Goal: Find specific page/section: Find specific page/section

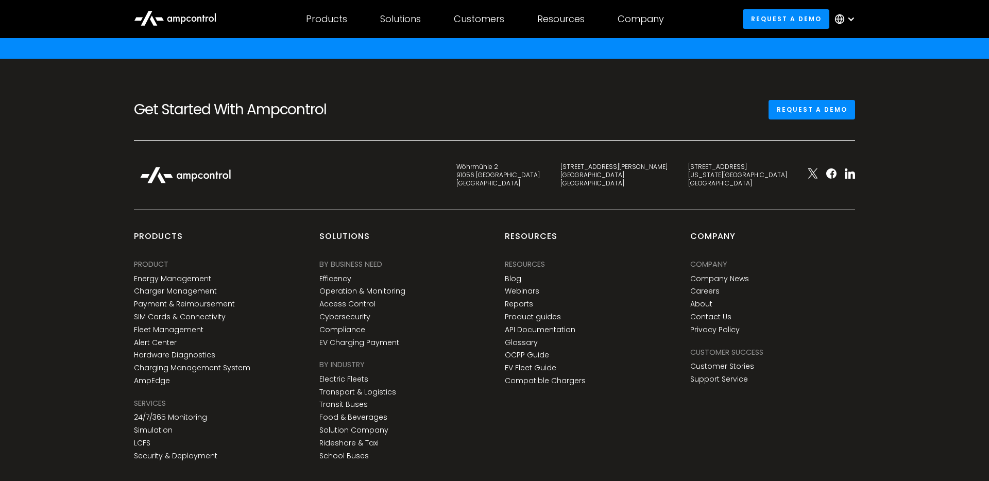
scroll to position [3811, 0]
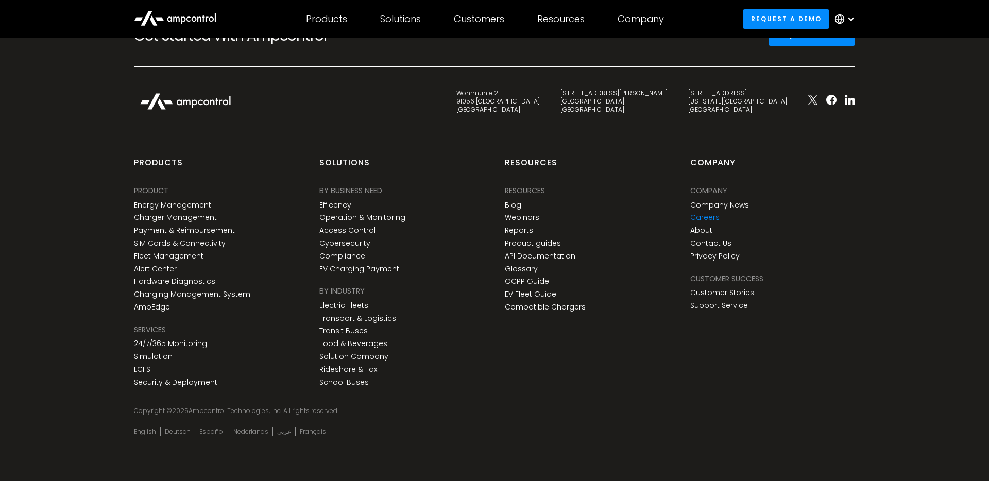
click at [710, 218] on link "Careers" at bounding box center [704, 217] width 29 height 9
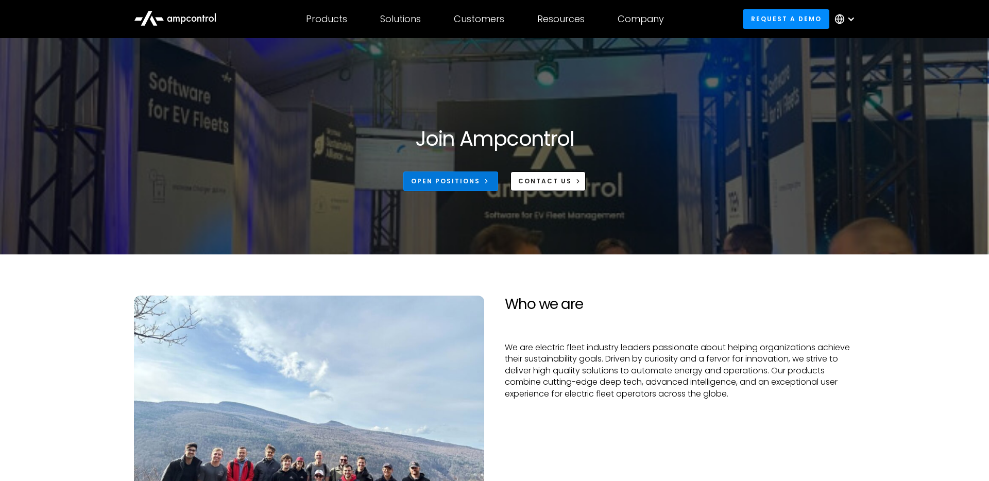
click at [484, 185] on icon at bounding box center [486, 181] width 7 height 7
